Goal: Task Accomplishment & Management: Complete application form

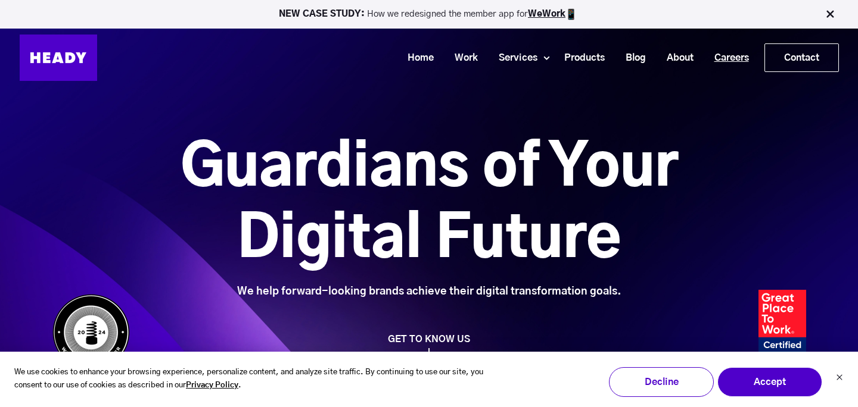
click at [742, 65] on link "Careers" at bounding box center [726, 58] width 55 height 22
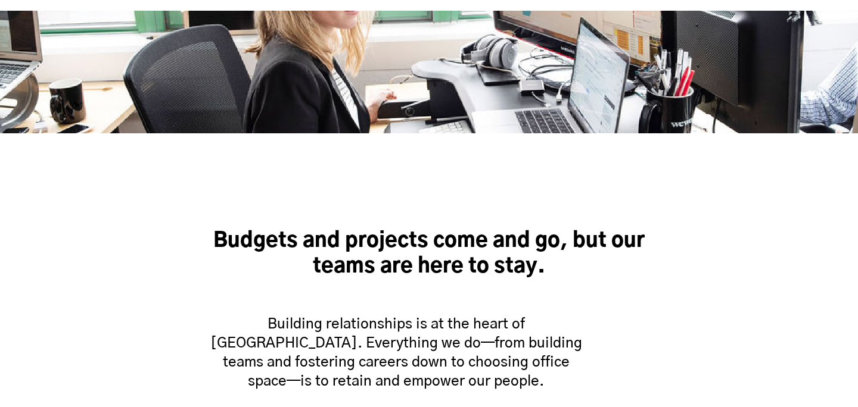
scroll to position [876, 0]
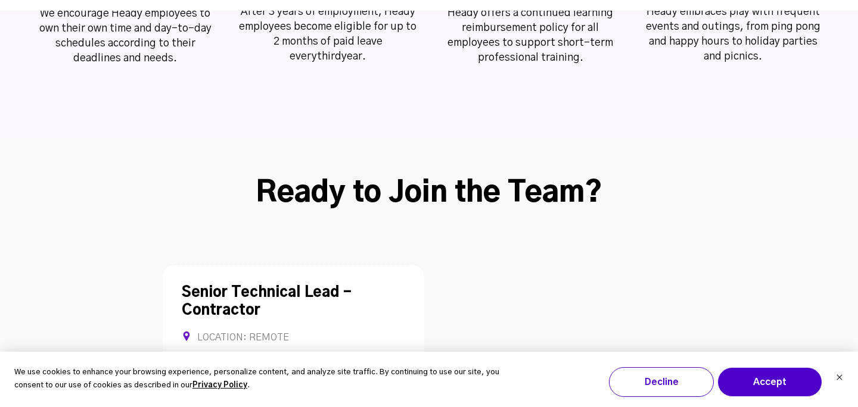
scroll to position [3121, 0]
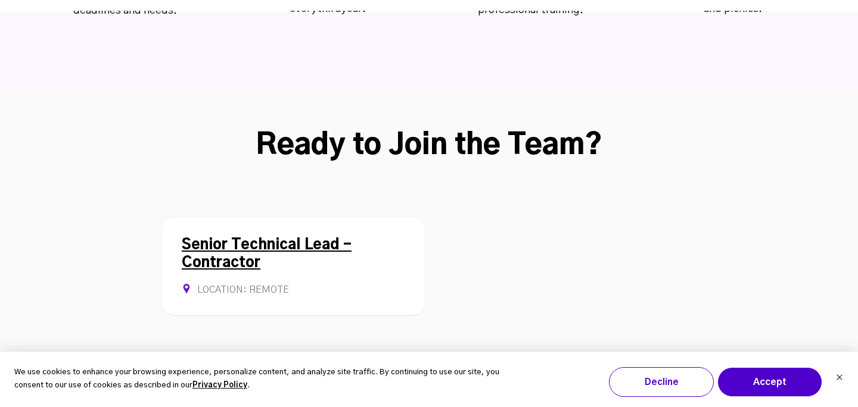
click at [316, 238] on link "Senior Technical Lead - Contractor" at bounding box center [267, 254] width 170 height 32
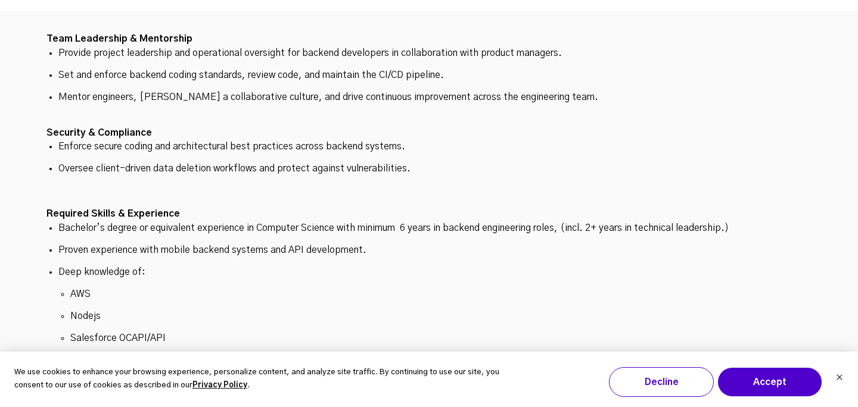
scroll to position [4048, 0]
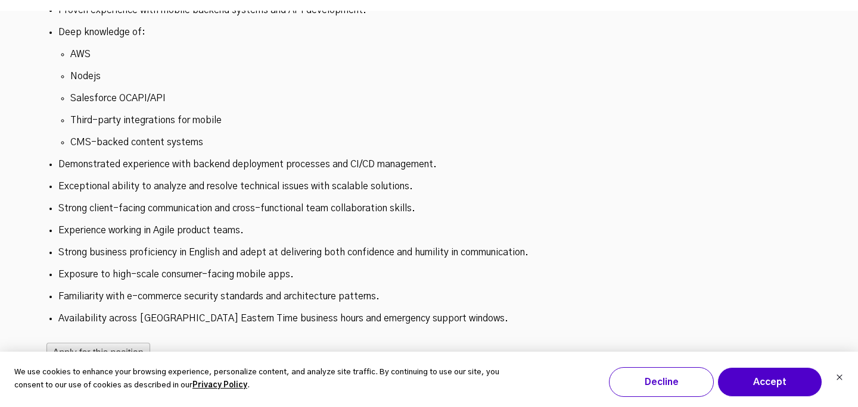
click at [119, 343] on button "Apply for this position" at bounding box center [98, 353] width 104 height 20
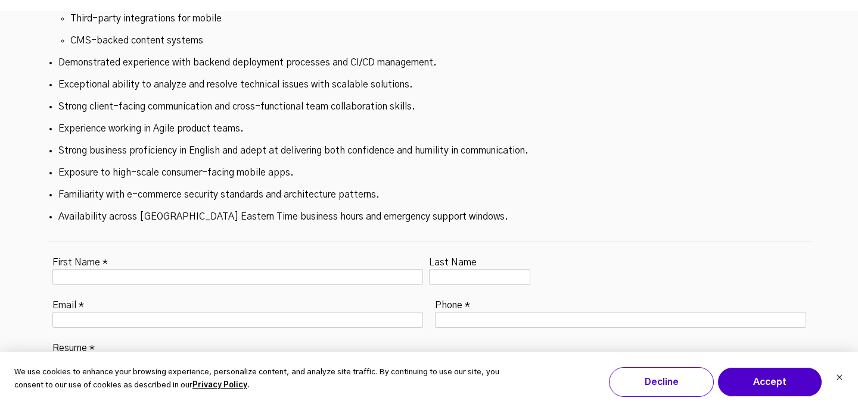
scroll to position [4173, 0]
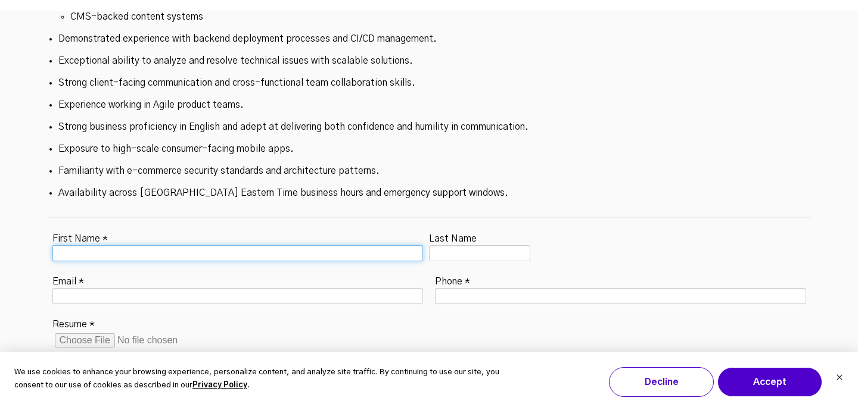
click at [292, 245] on input "First Name *" at bounding box center [237, 253] width 371 height 16
